Goal: Check status: Check status

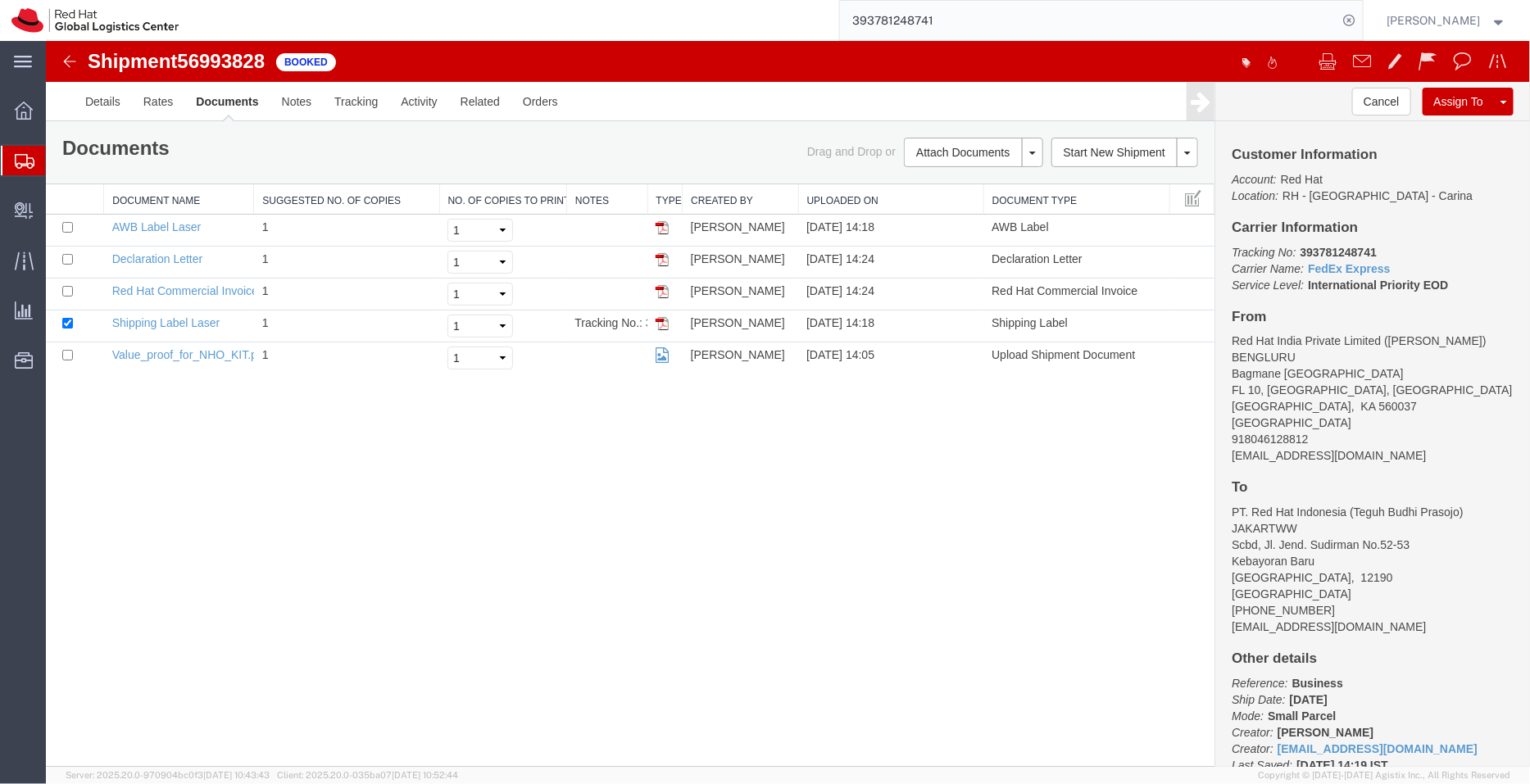
click at [0, 0] on span "Shipment Manager" at bounding box center [0, 0] width 0 height 0
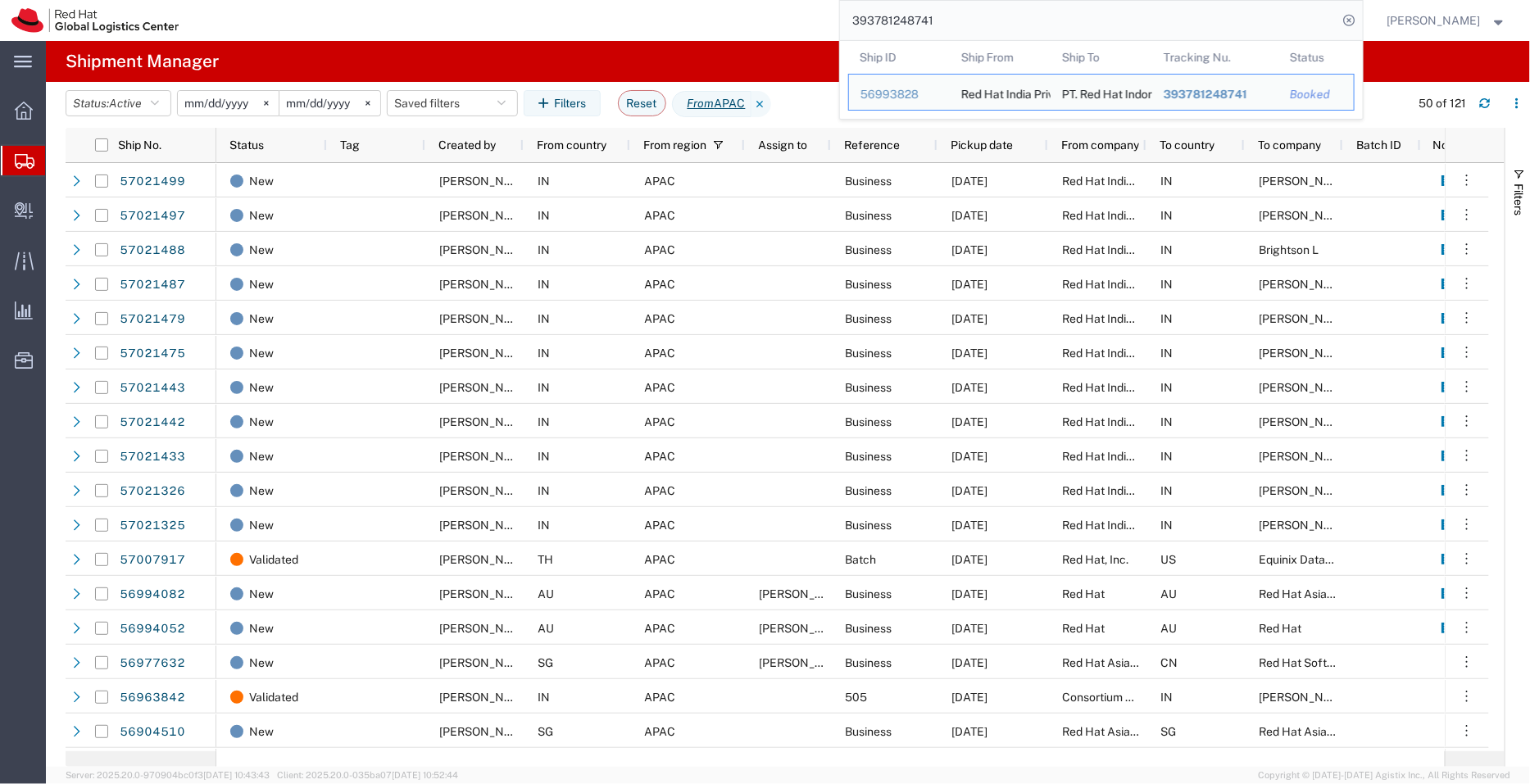
drag, startPoint x: 979, startPoint y: 16, endPoint x: 804, endPoint y: 9, distance: 175.1
click at [804, 9] on div "393781248741 Ship ID Ship From Ship To Tracking Nu. Status Ship ID 56993828 Shi…" at bounding box center [776, 20] width 1172 height 41
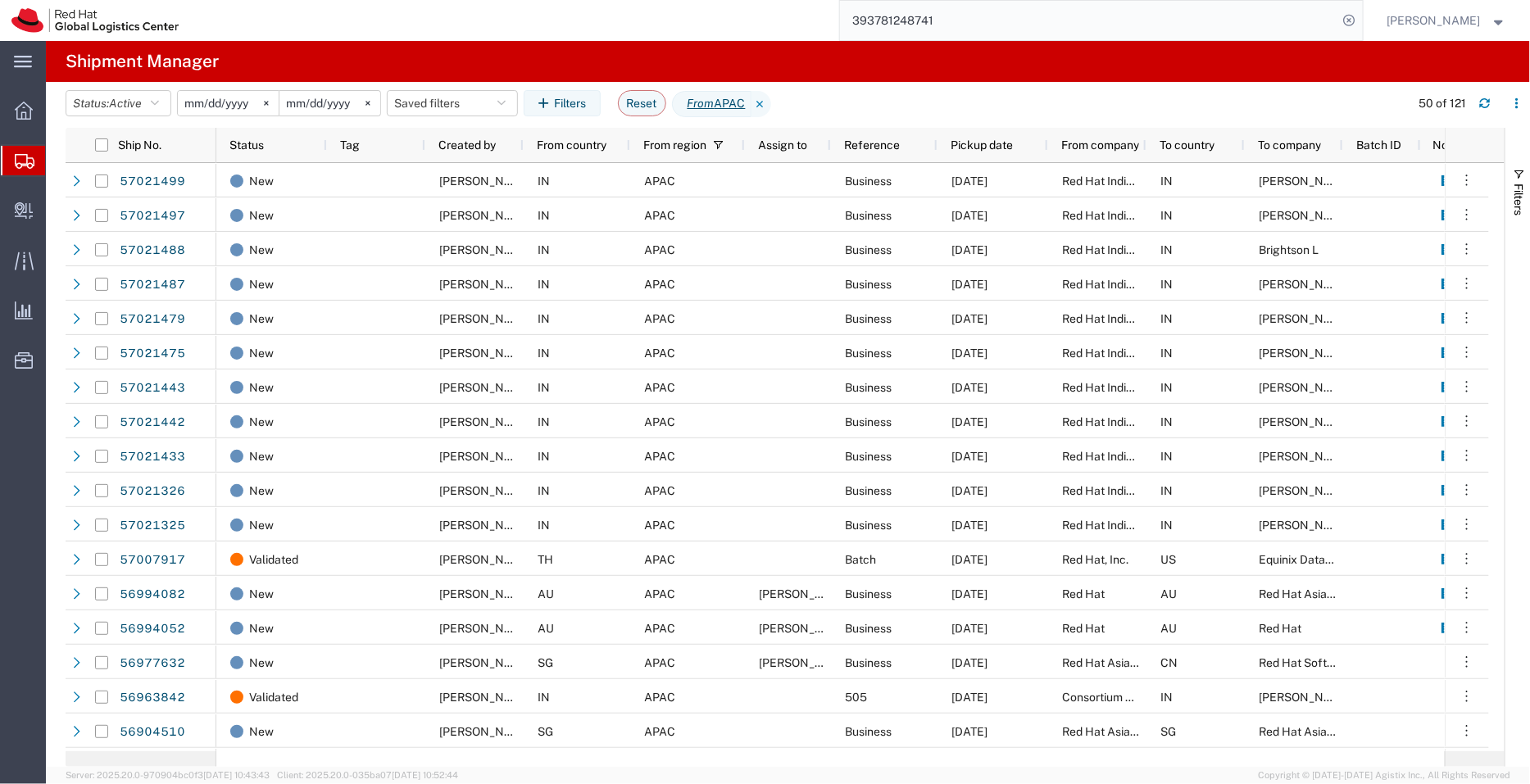
paste input "782768993728"
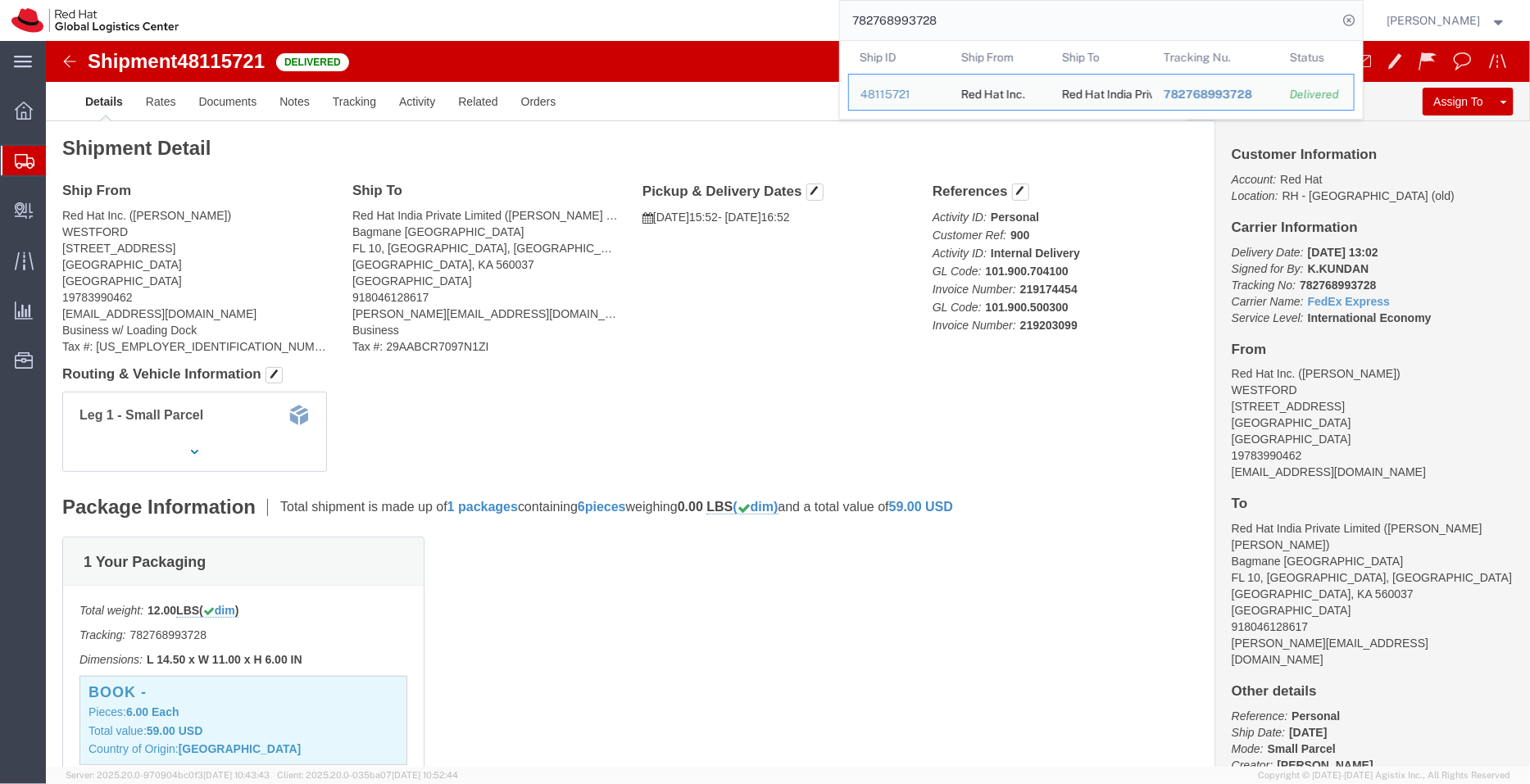
drag, startPoint x: 966, startPoint y: 27, endPoint x: 818, endPoint y: 17, distance: 148.3
click at [818, 17] on div "782768993728 Ship ID Ship From Ship To Tracking Nu. Status Ship ID 48115721 Shi…" at bounding box center [776, 20] width 1172 height 41
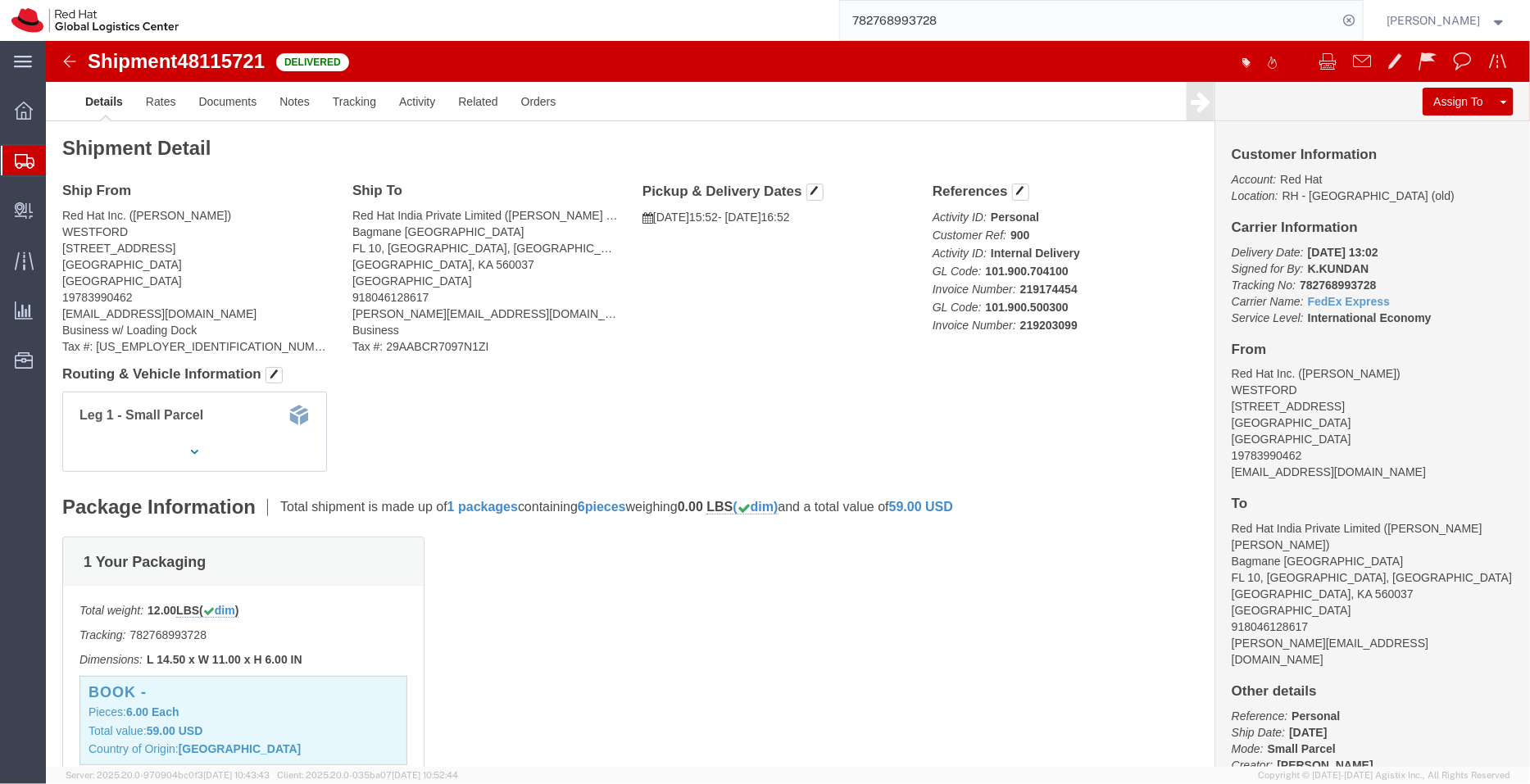
paste input "93735690600"
click at [1349, 21] on icon at bounding box center [1349, 20] width 23 height 23
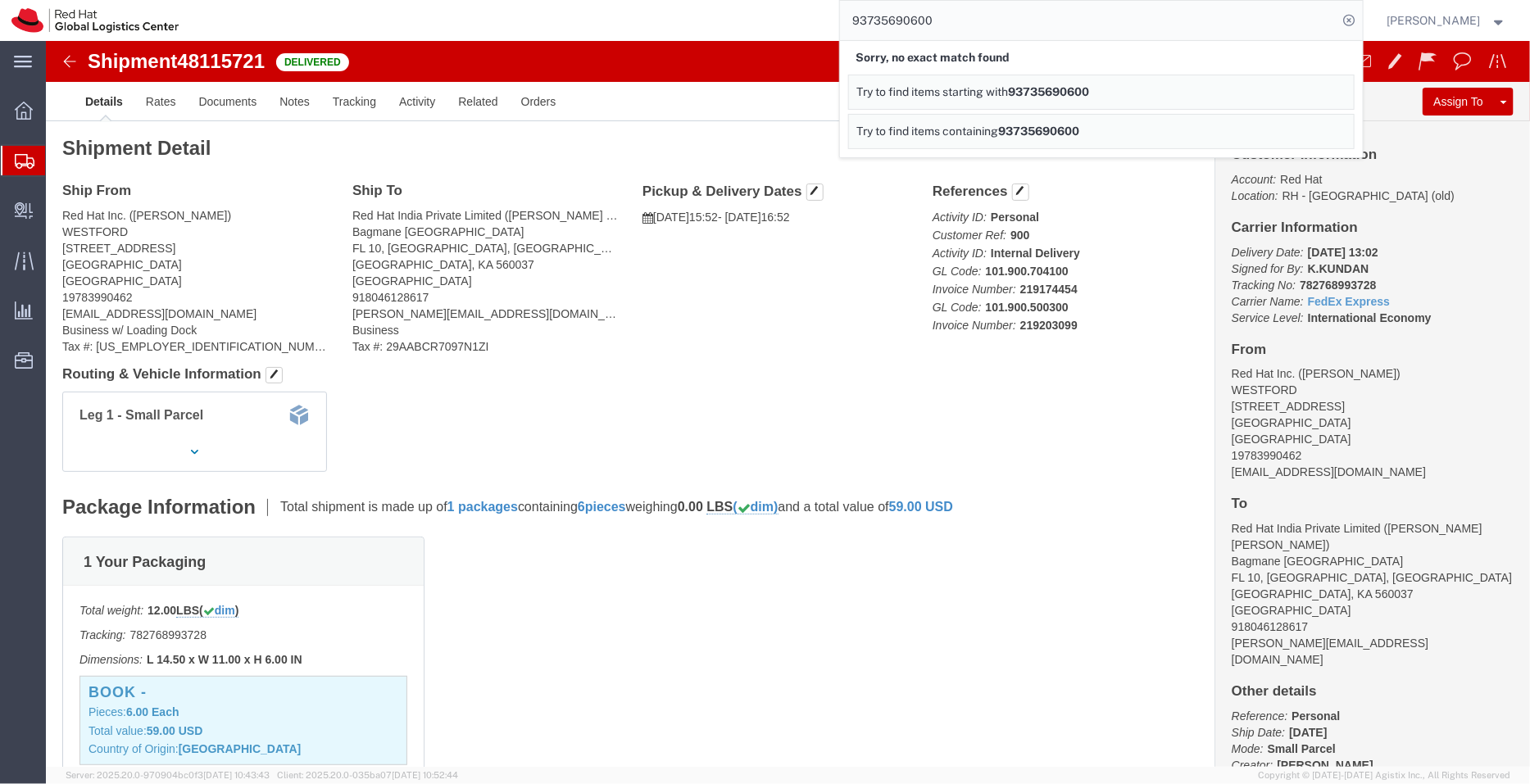
click at [862, 14] on input "93735690600" at bounding box center [1089, 20] width 498 height 39
drag, startPoint x: 940, startPoint y: 24, endPoint x: 762, endPoint y: 17, distance: 178.1
click at [762, 17] on div "3735690600 Sorry, no exact match found Try to find items starting with 37356906…" at bounding box center [776, 20] width 1172 height 41
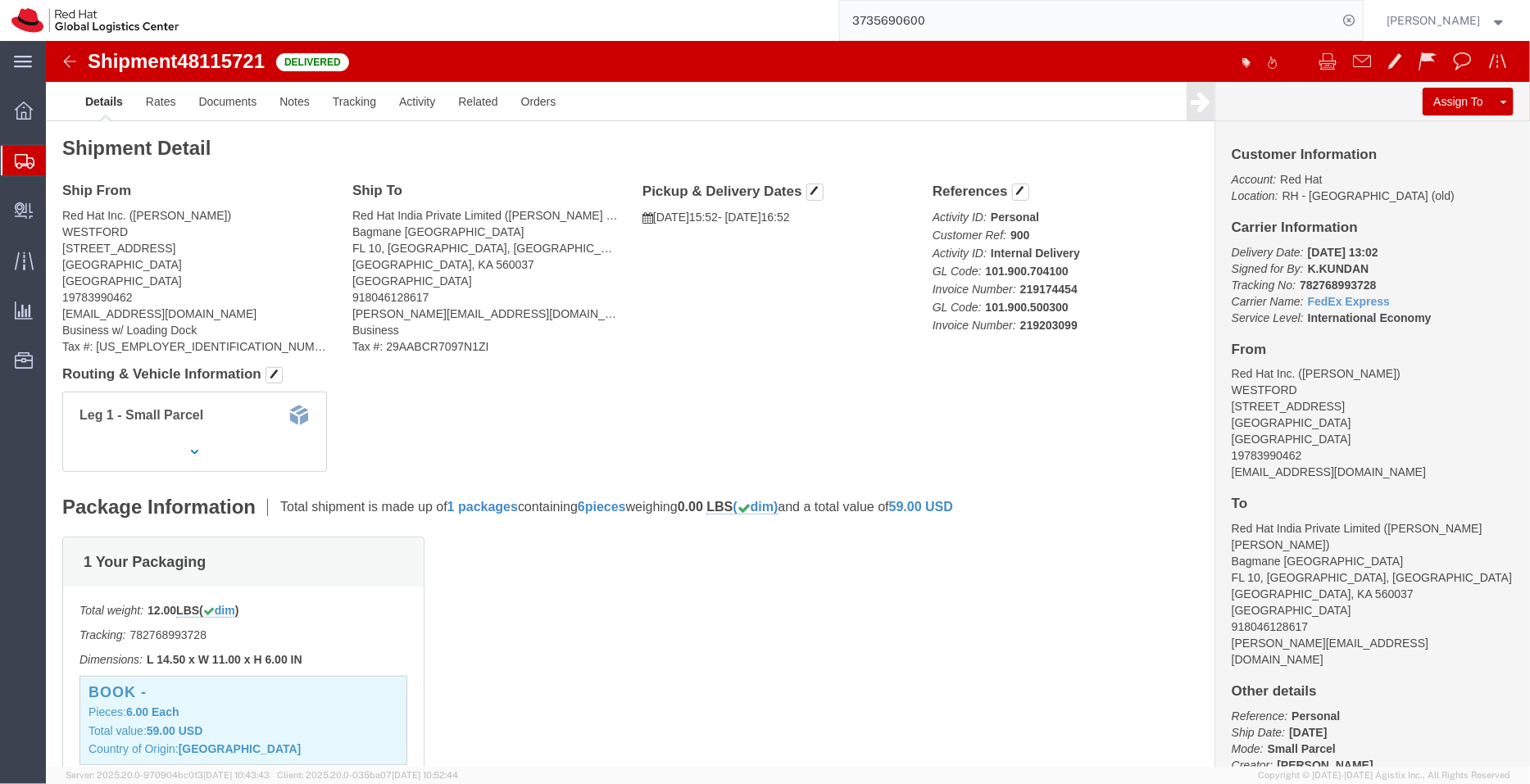
paste input "39"
type input "393735690600"
